Goal: Transaction & Acquisition: Purchase product/service

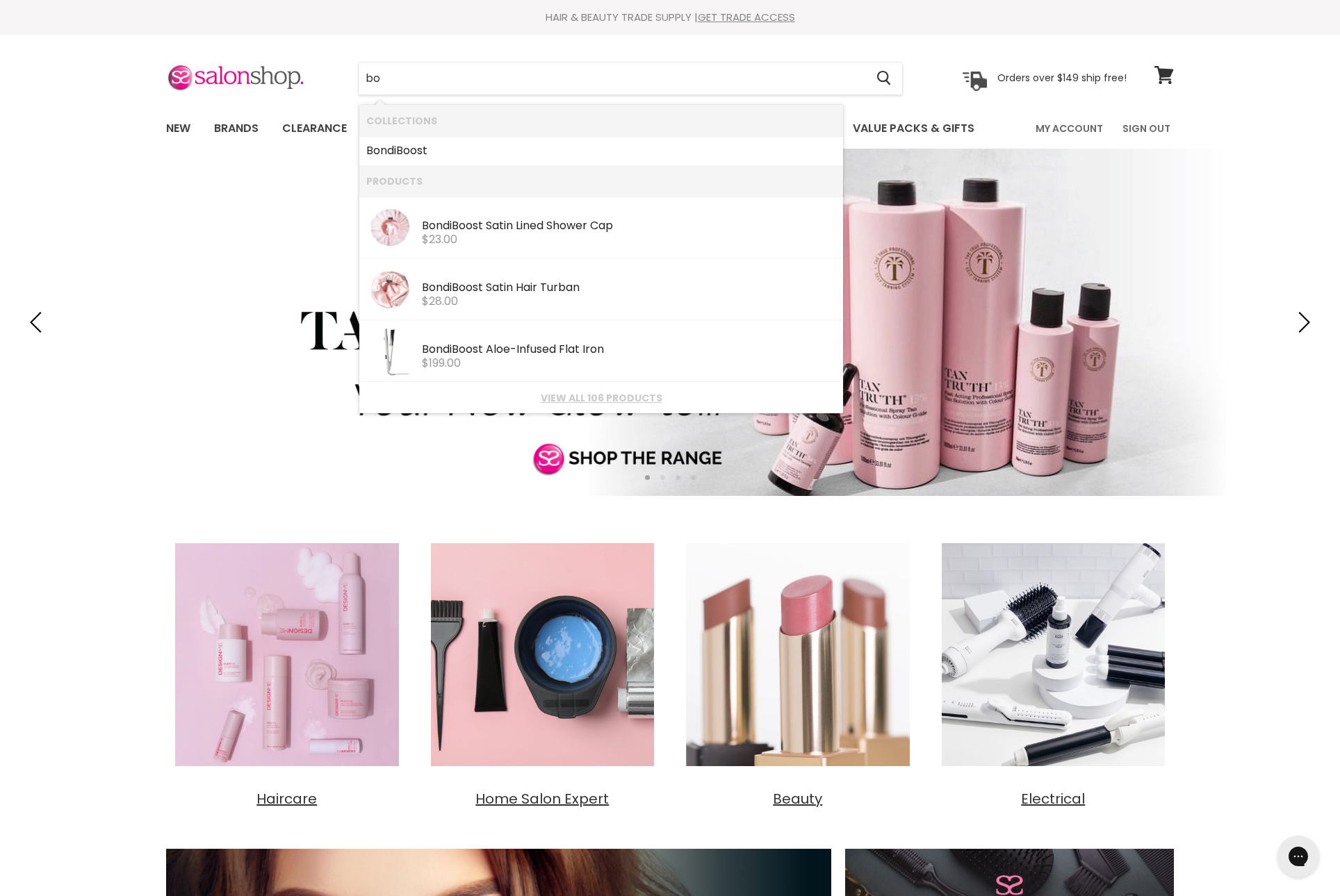
type input "b"
type input "bondi boost hg"
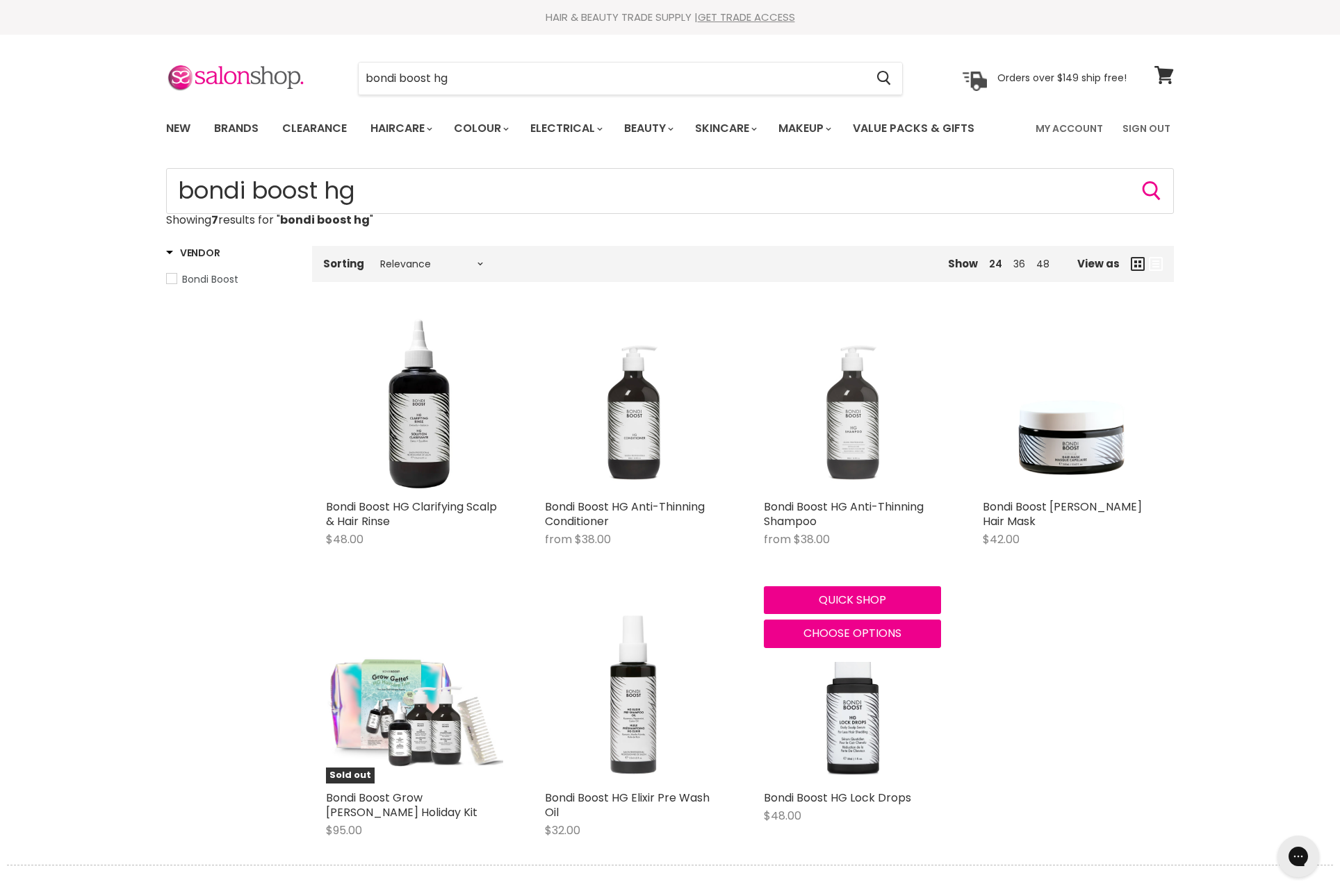
click at [831, 431] on img "Main content" at bounding box center [853, 404] width 177 height 177
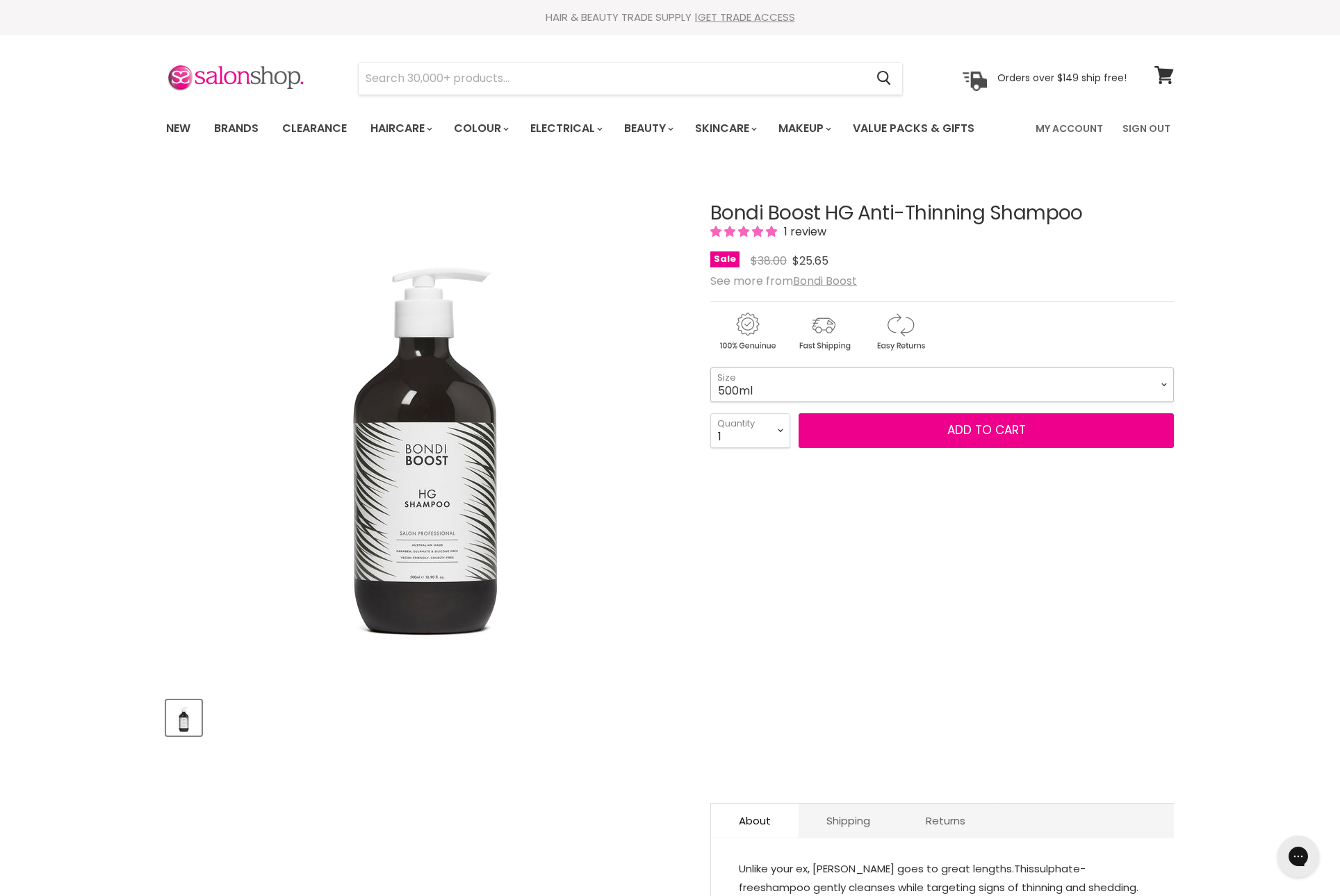
select select "500ml"
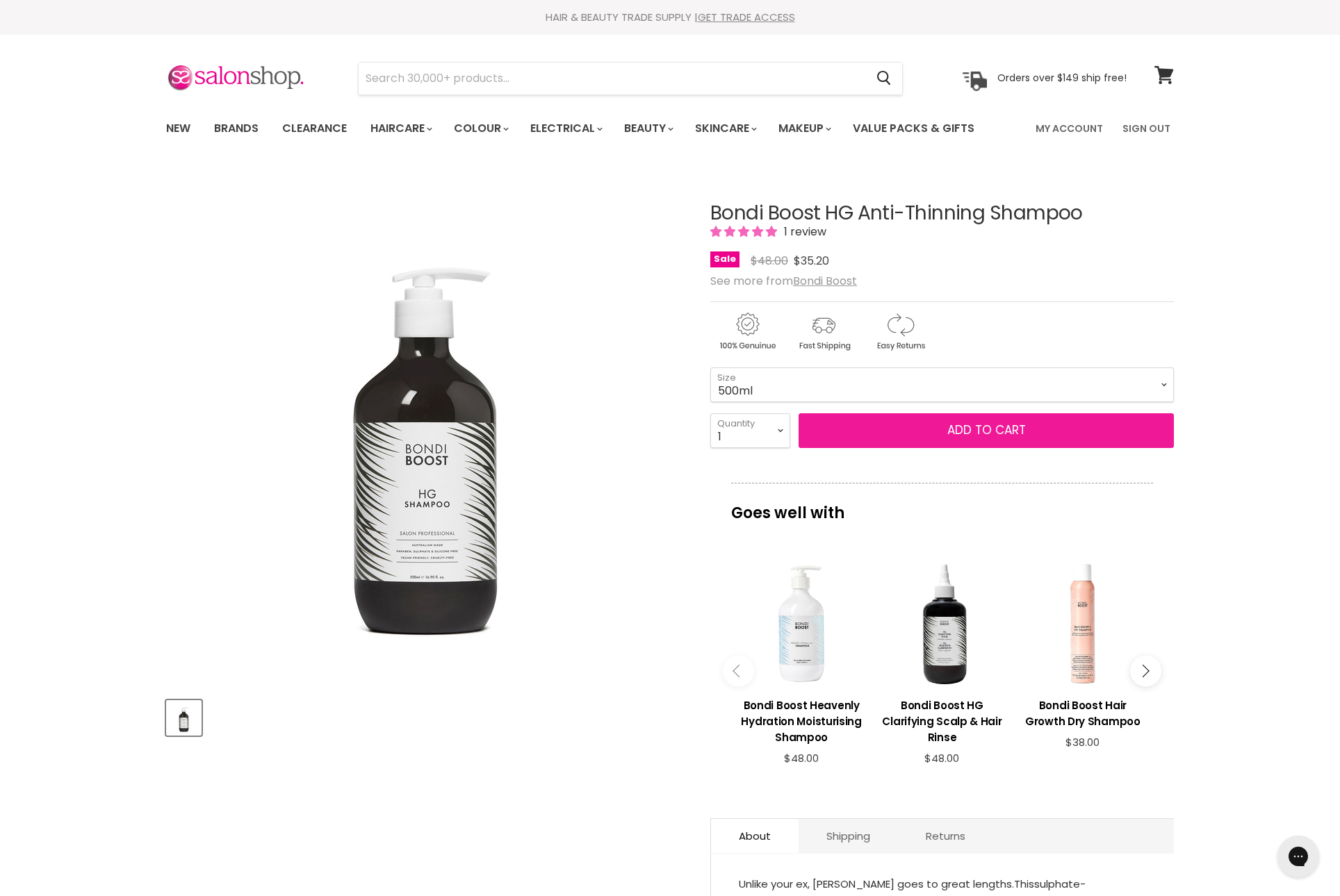
click at [1009, 448] on button "Add to cart" at bounding box center [986, 431] width 375 height 34
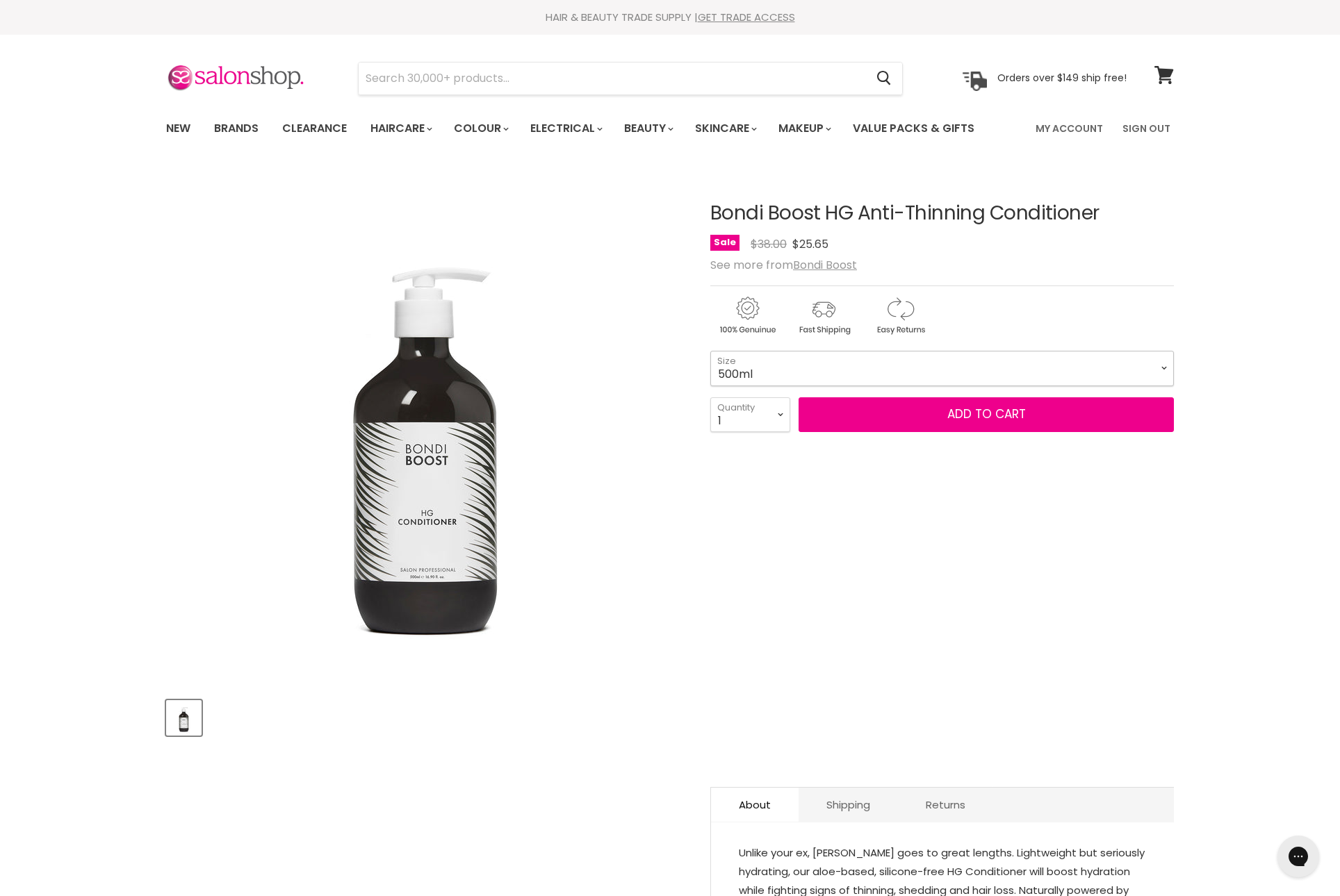
select select "500ml"
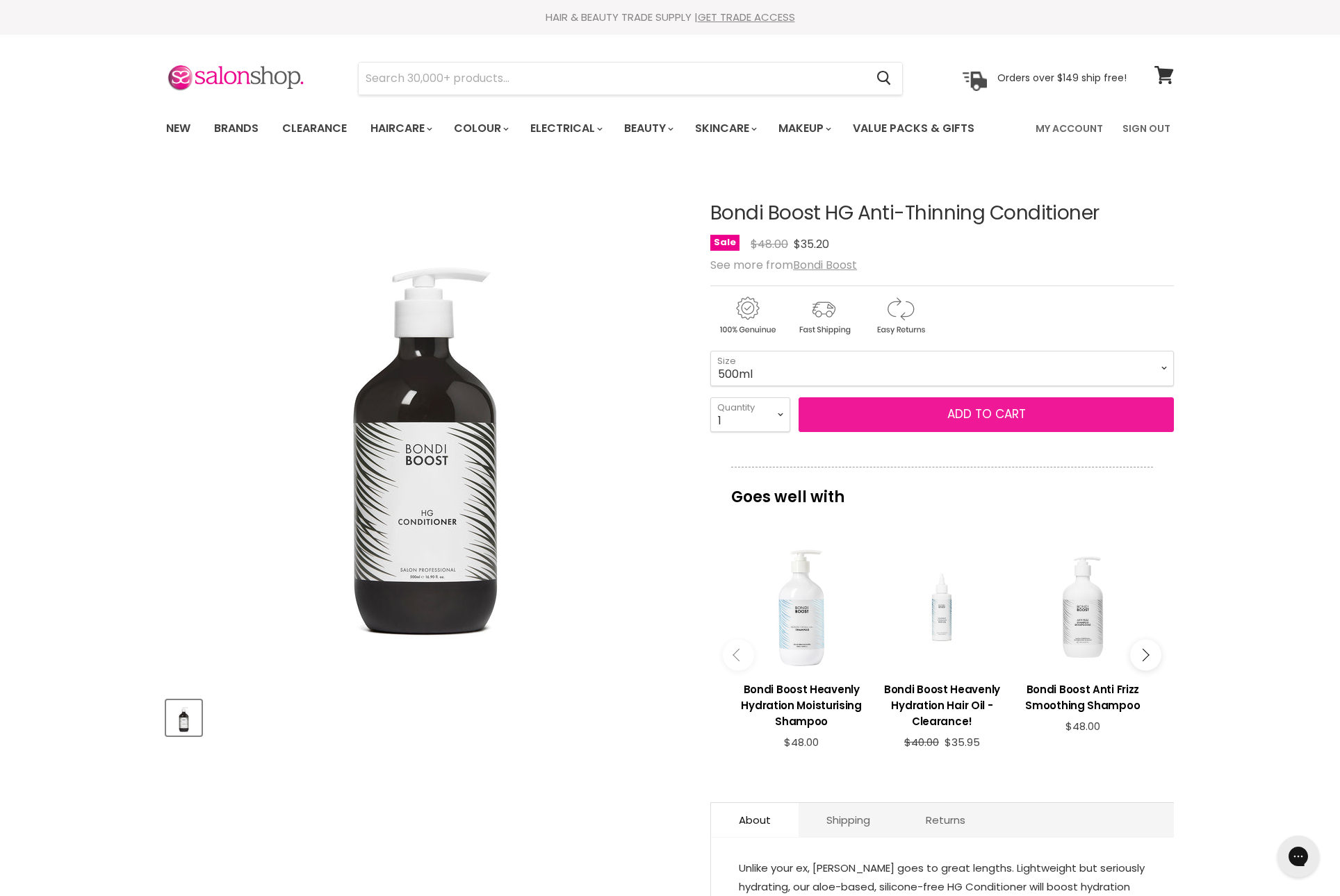
click at [978, 432] on button "Add to cart" at bounding box center [986, 414] width 375 height 34
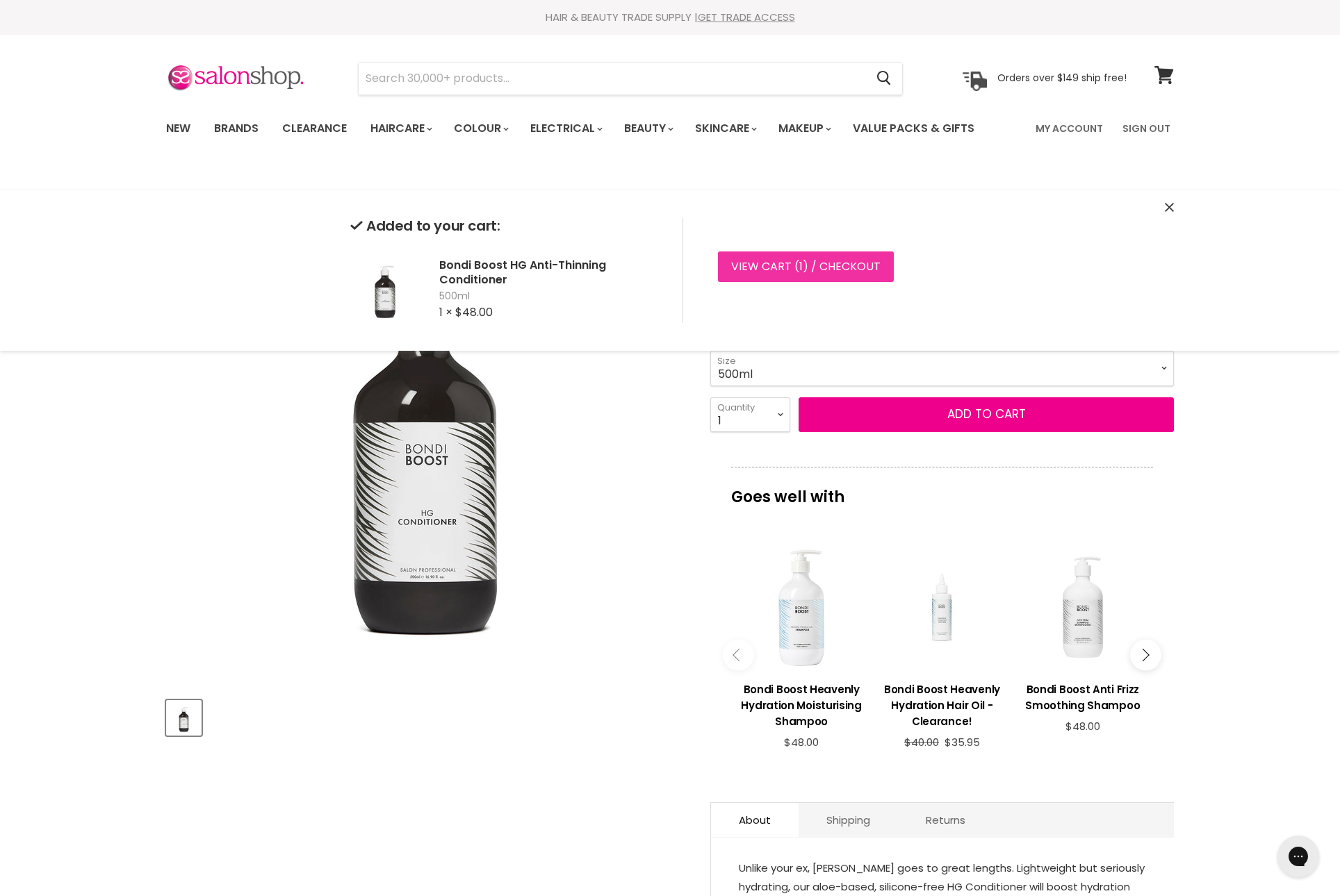
click at [866, 282] on link "View cart ( 1 ) / Checkout" at bounding box center [806, 267] width 176 height 30
